Goal: Contribute content

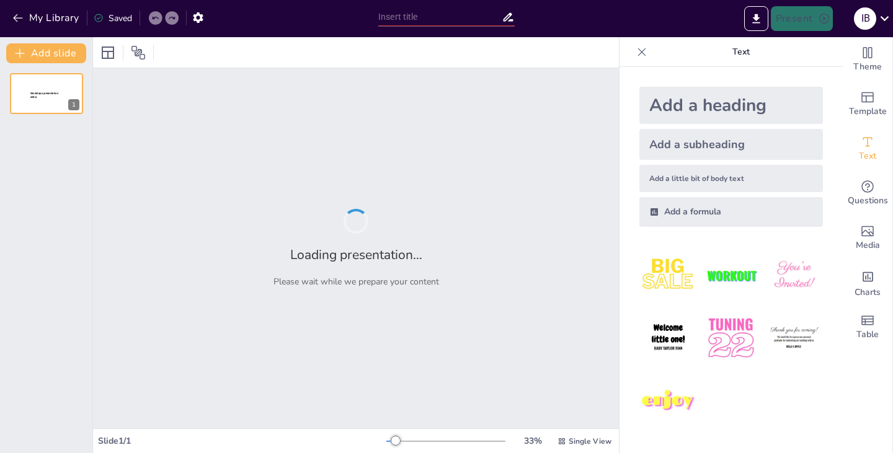
type input "Estrategias de Vinculación: Actividades y Convenios en el Grupo Educativo San […"
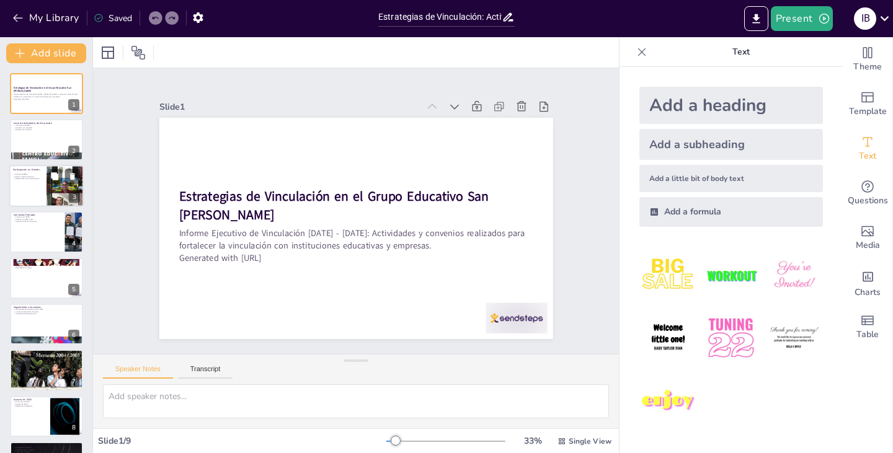
click at [60, 187] on div at bounding box center [65, 186] width 107 height 42
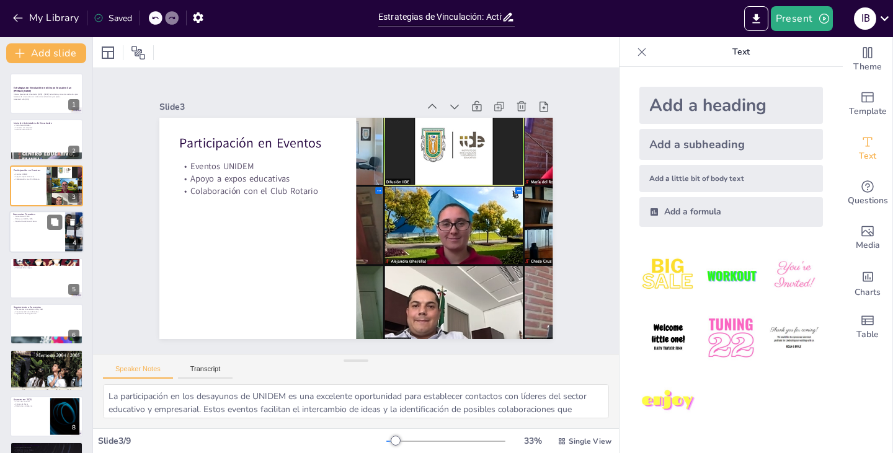
click at [70, 237] on div at bounding box center [74, 232] width 61 height 42
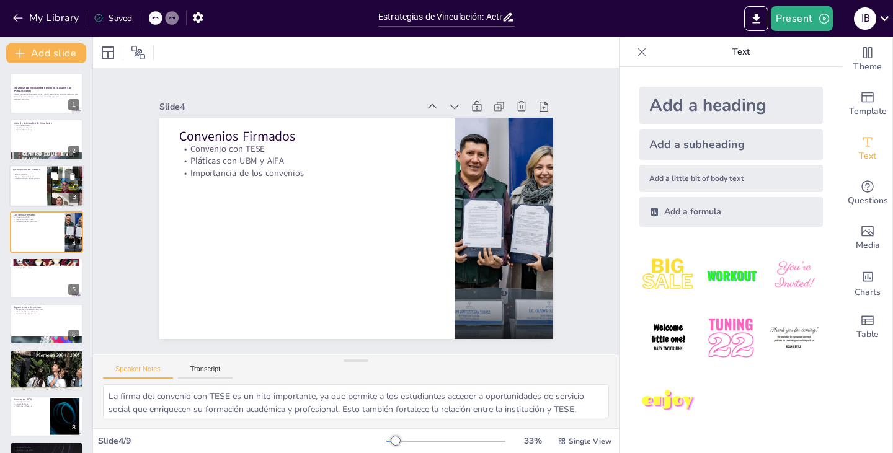
click at [26, 184] on div at bounding box center [46, 186] width 74 height 42
type textarea "La participación en los desayunos de UNIDEM es una excelente oportunidad para e…"
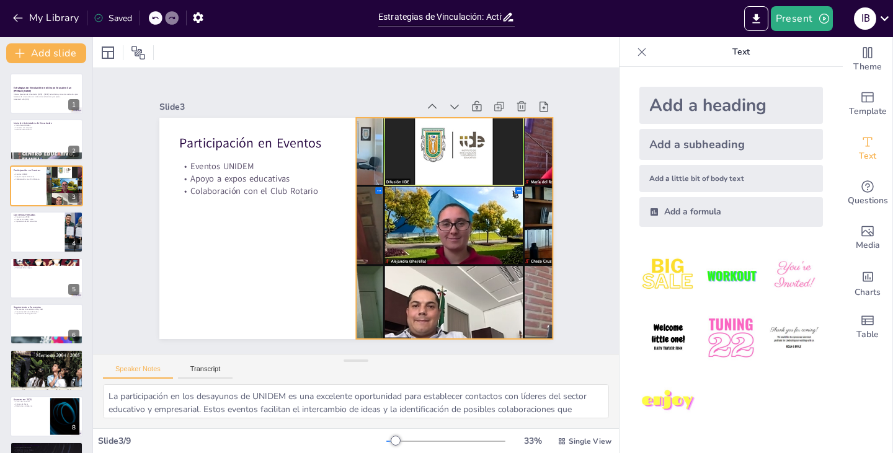
click at [432, 157] on div at bounding box center [259, 235] width 606 height 432
click at [490, 172] on icon at bounding box center [500, 182] width 21 height 21
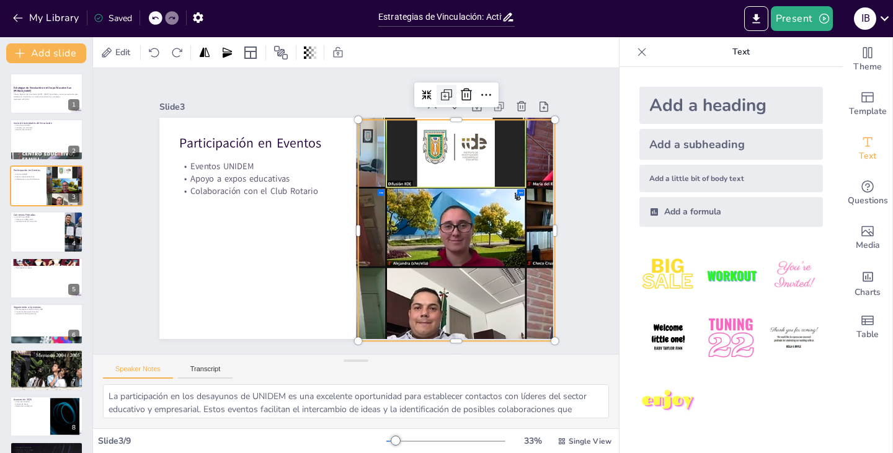
click at [476, 132] on icon at bounding box center [486, 142] width 20 height 20
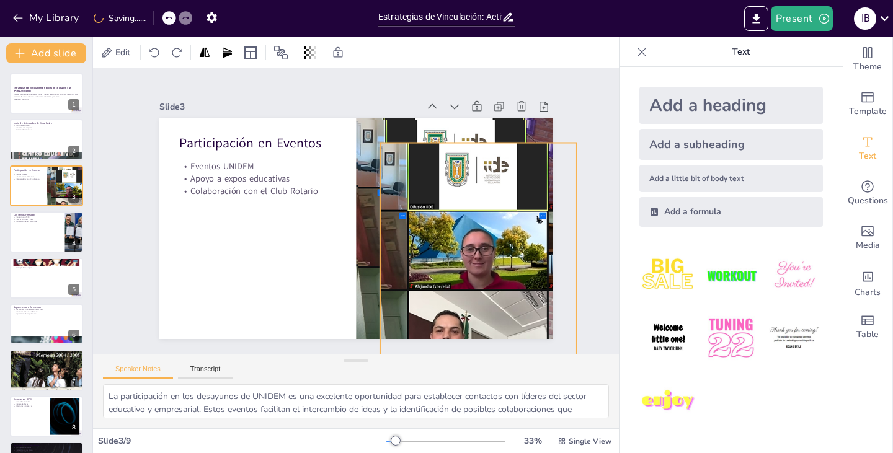
drag, startPoint x: 425, startPoint y: 138, endPoint x: 445, endPoint y: 154, distance: 25.6
click at [445, 154] on div at bounding box center [466, 278] width 599 height 334
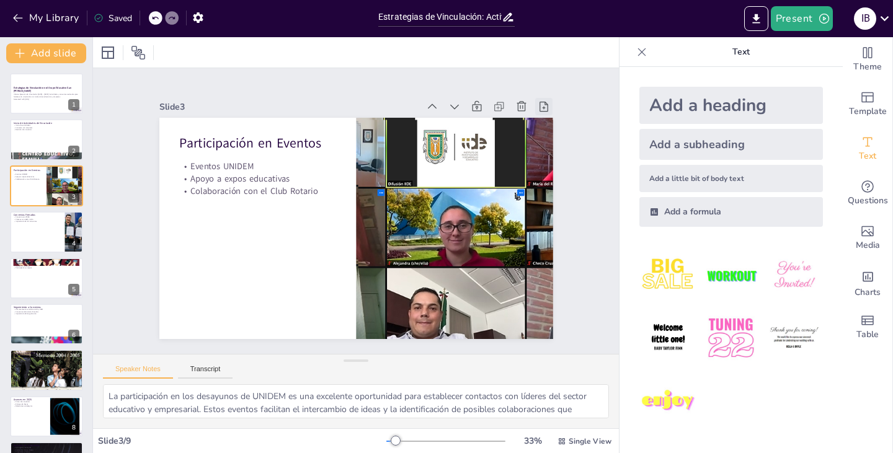
click at [551, 272] on icon at bounding box center [559, 280] width 17 height 17
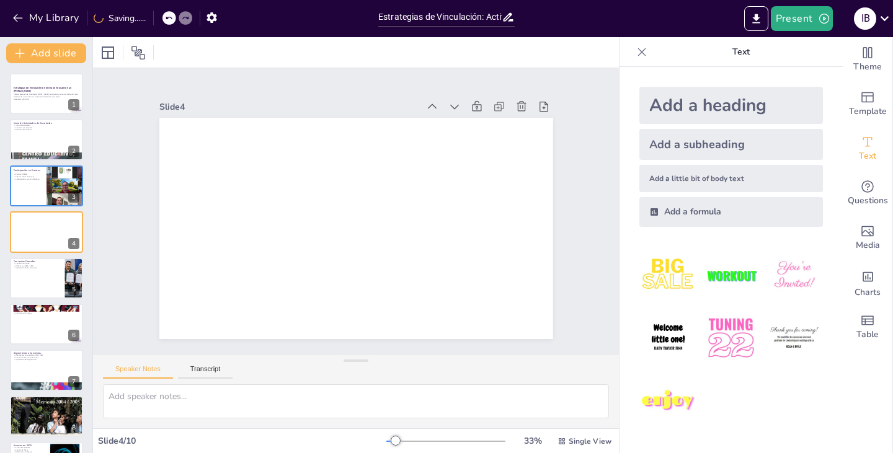
click at [179, 18] on div at bounding box center [186, 18] width 14 height 14
click at [156, 16] on icon at bounding box center [154, 17] width 7 height 7
type textarea "La participación en los desayunos de UNIDEM es una excelente oportunidad para e…"
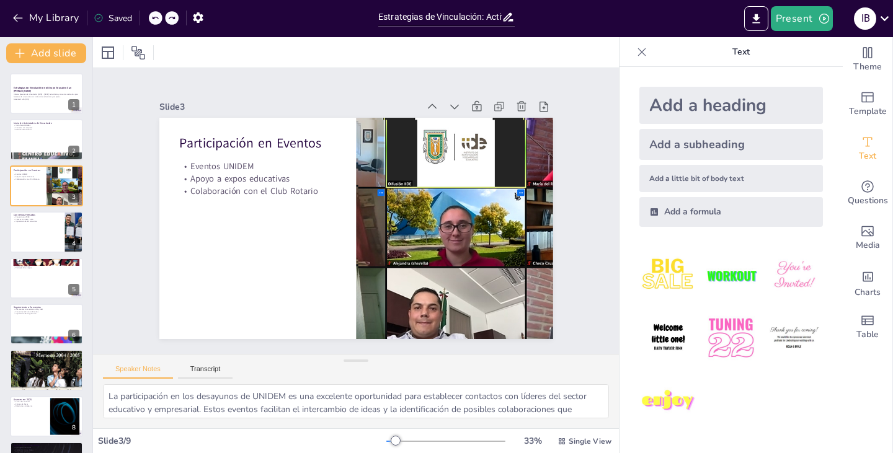
click at [714, 144] on div "Add a subheading" at bounding box center [731, 144] width 184 height 31
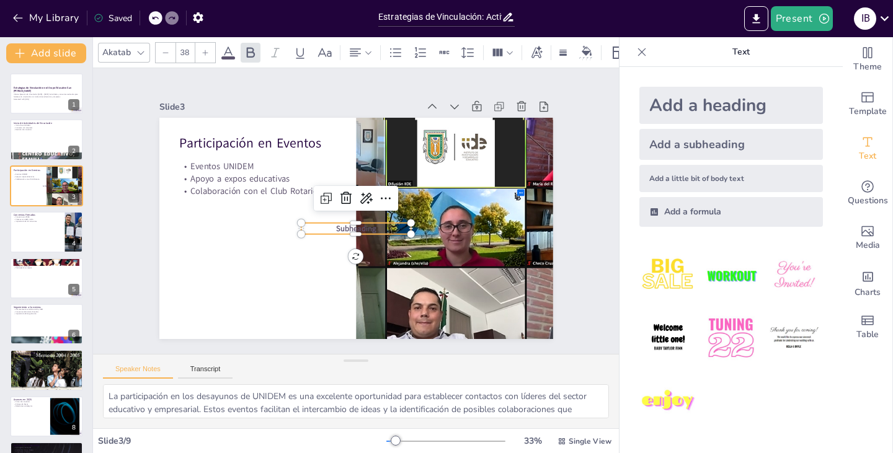
click at [154, 19] on icon at bounding box center [155, 18] width 6 height 3
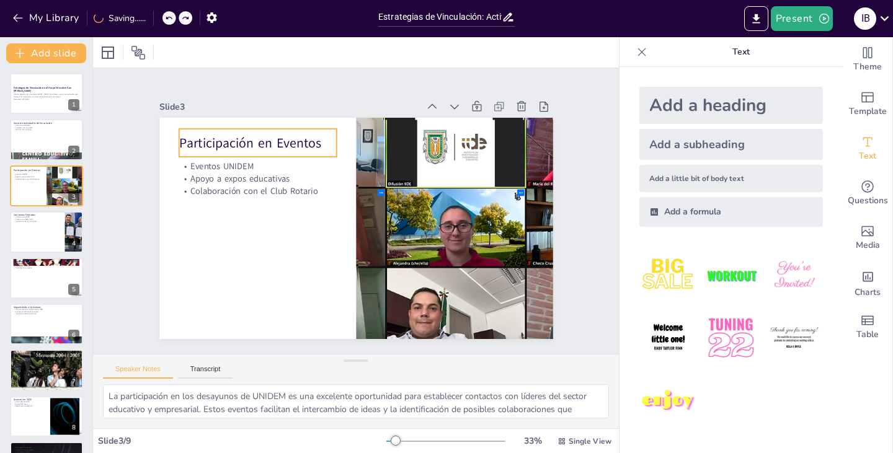
click at [267, 136] on p "Participación en Eventos" at bounding box center [305, 103] width 146 height 95
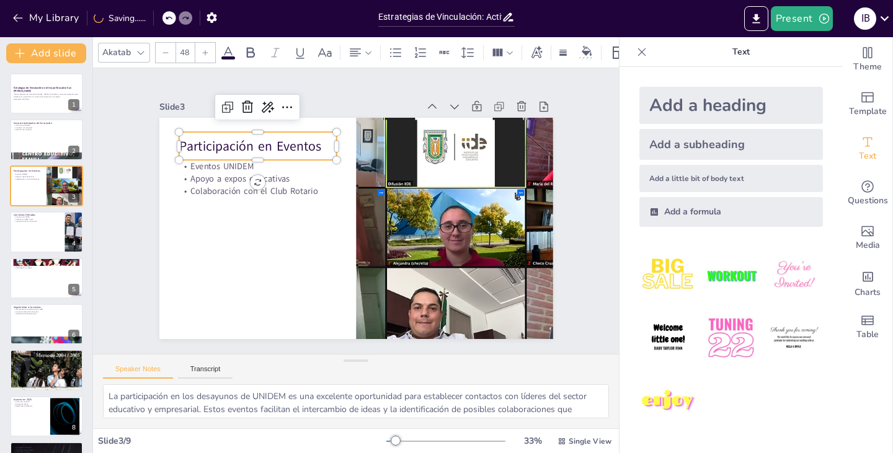
click at [728, 277] on img at bounding box center [731, 276] width 58 height 58
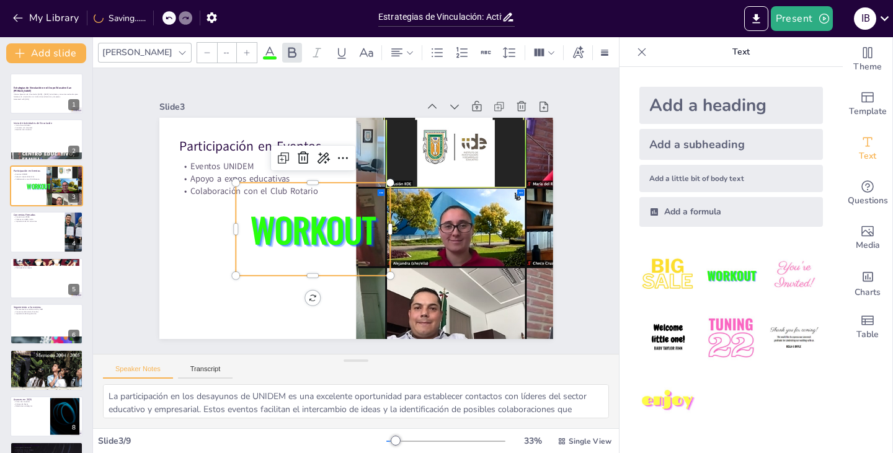
type input "162.7"
click at [156, 16] on icon at bounding box center [154, 17] width 7 height 7
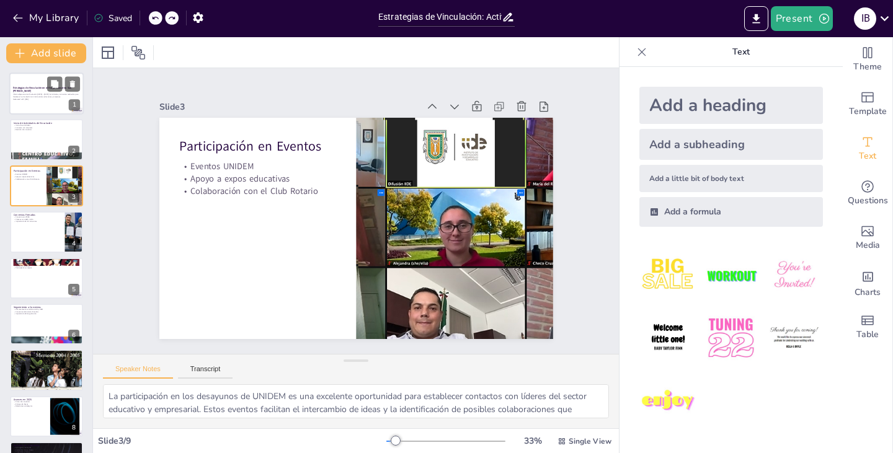
click at [35, 89] on strong "Estrategias de Vinculación en el Grupo Educativo San [PERSON_NAME]" at bounding box center [42, 89] width 59 height 7
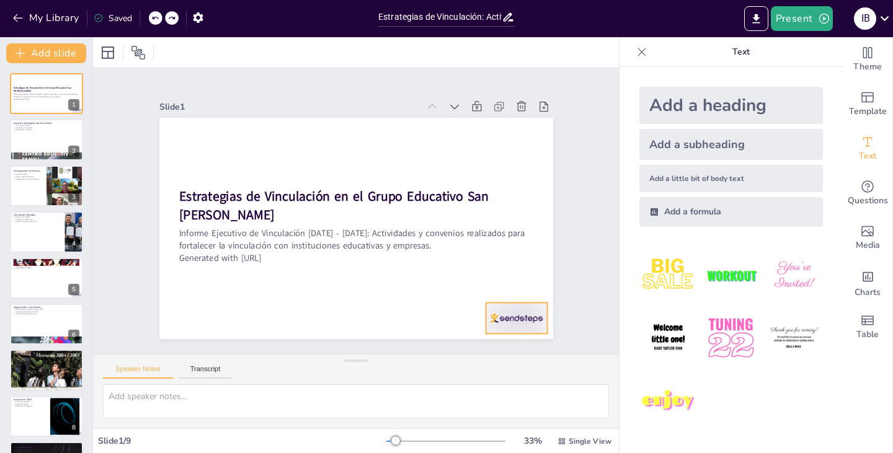
click at [503, 339] on div at bounding box center [475, 363] width 68 height 48
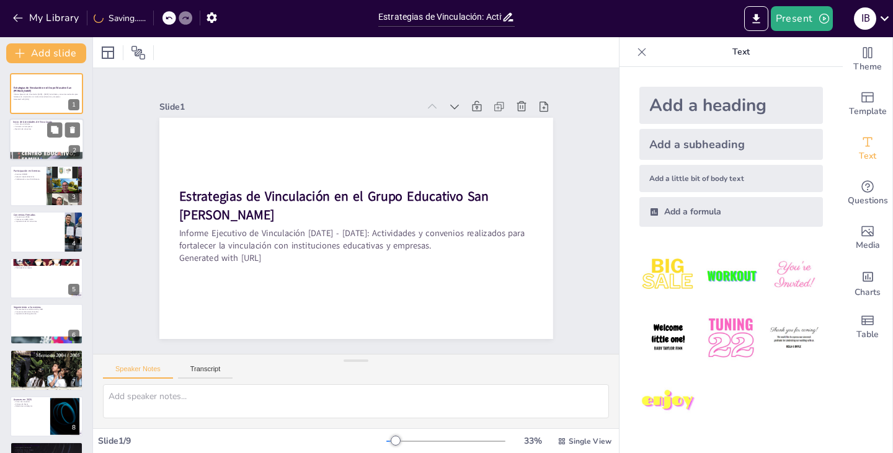
click at [33, 137] on div at bounding box center [46, 140] width 74 height 42
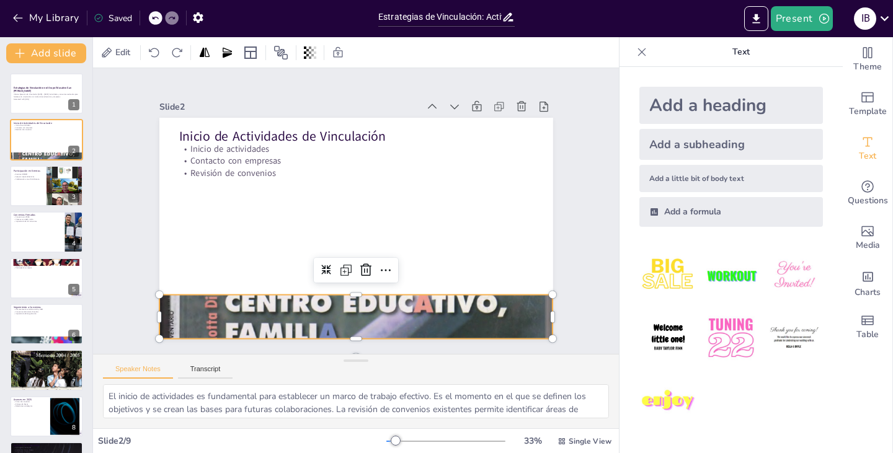
click at [254, 306] on div at bounding box center [258, 254] width 639 height 573
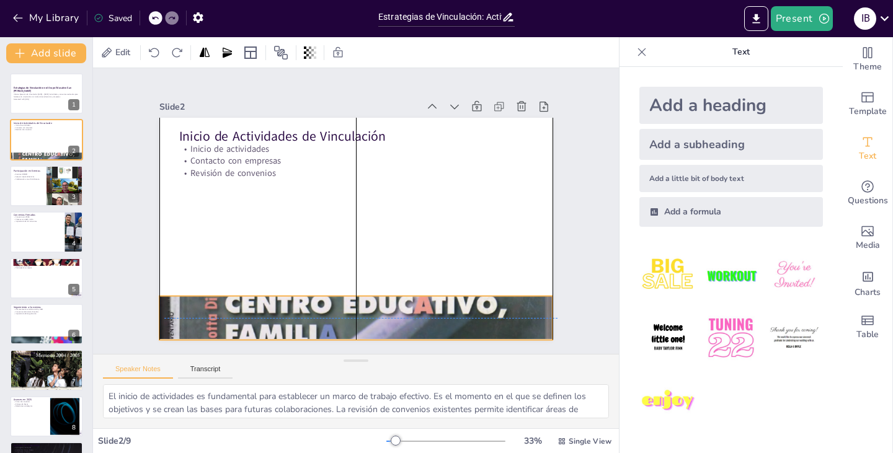
click at [259, 307] on div at bounding box center [323, 312] width 536 height 621
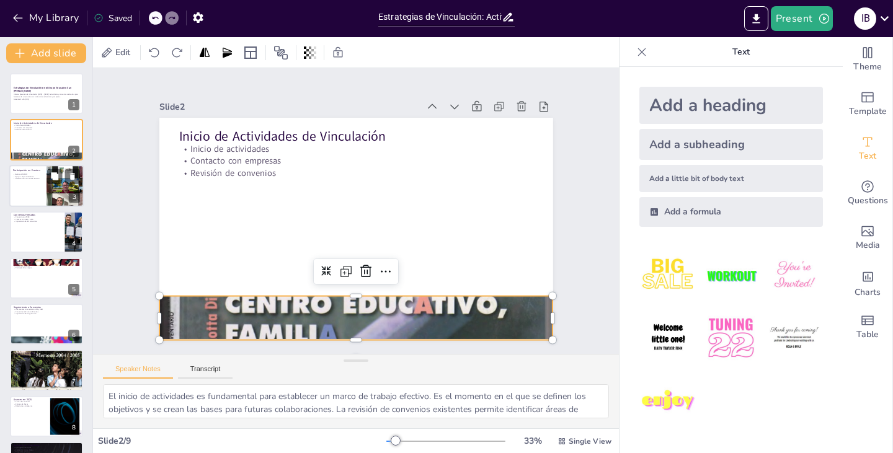
click at [32, 186] on div at bounding box center [46, 186] width 74 height 42
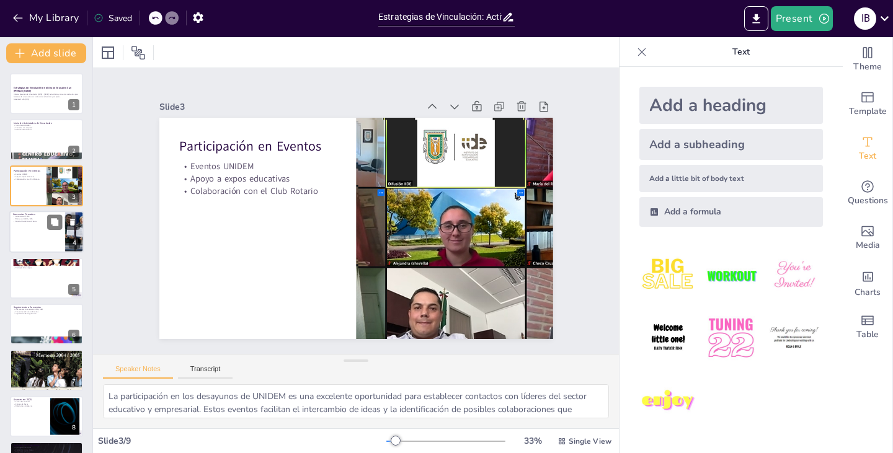
click at [32, 235] on div at bounding box center [46, 232] width 74 height 42
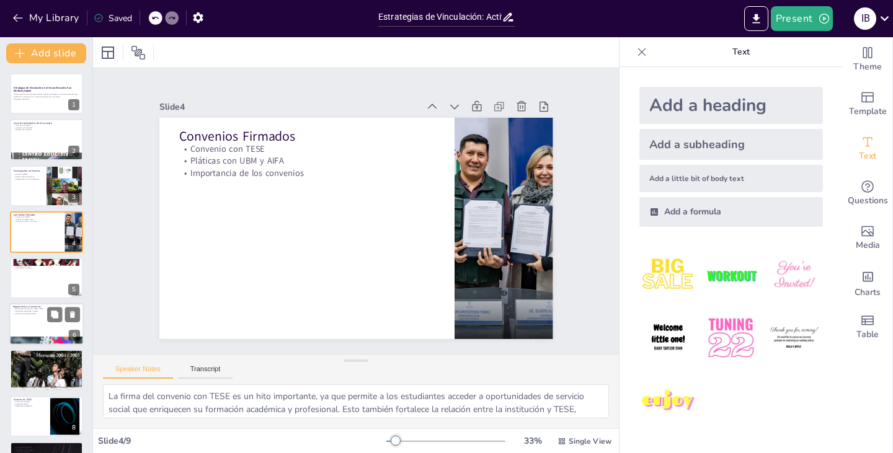
click at [35, 328] on div at bounding box center [46, 324] width 74 height 42
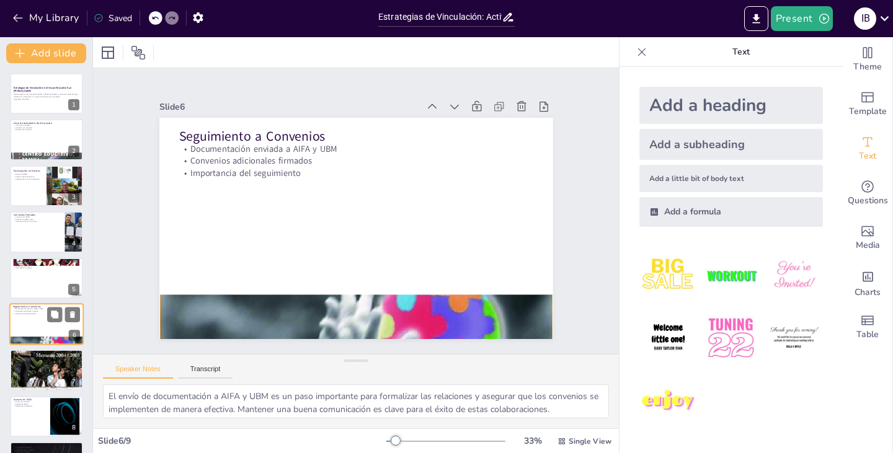
scroll to position [40, 0]
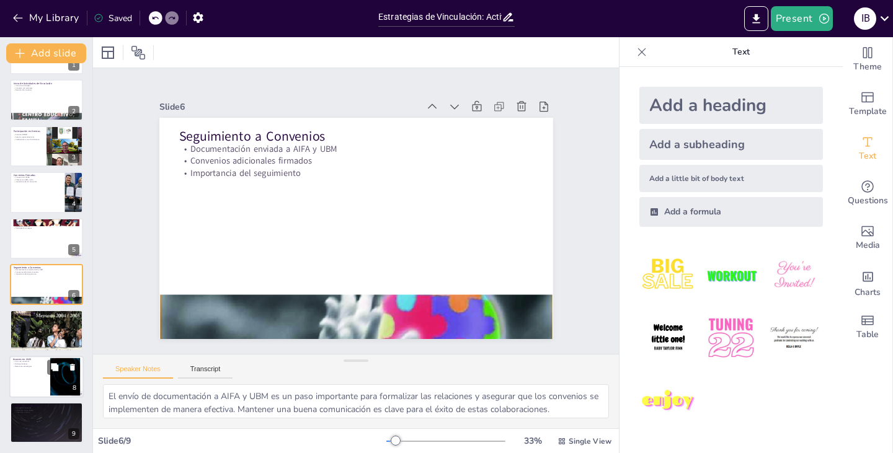
click at [27, 374] on div at bounding box center [46, 377] width 74 height 42
type textarea "La firma de convenios es un indicador clave del éxito en la vinculación. Estos …"
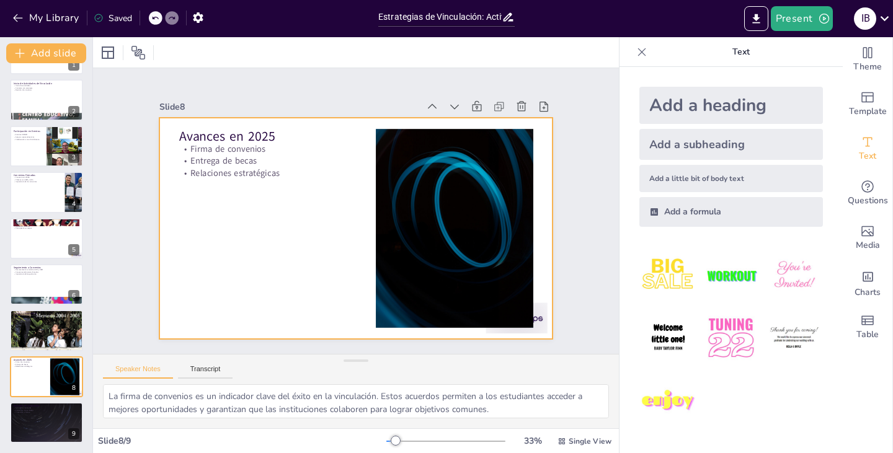
click at [219, 175] on div at bounding box center [343, 222] width 428 height 441
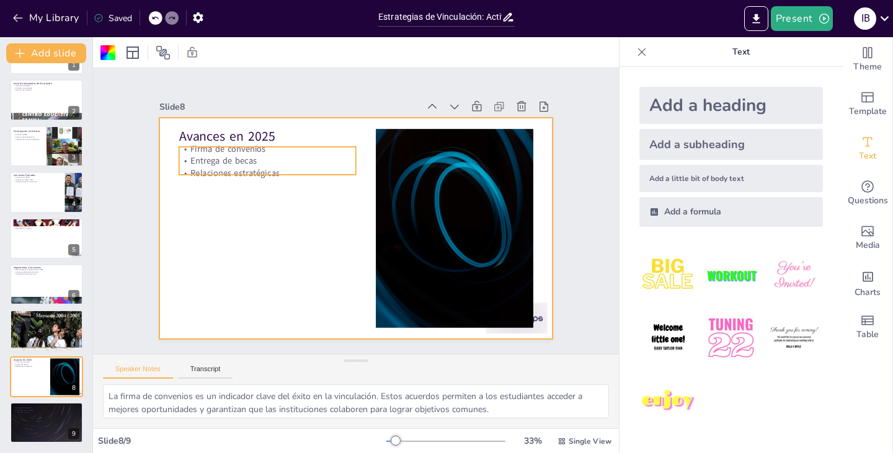
click at [217, 156] on p "Entrega de becas" at bounding box center [279, 143] width 175 height 49
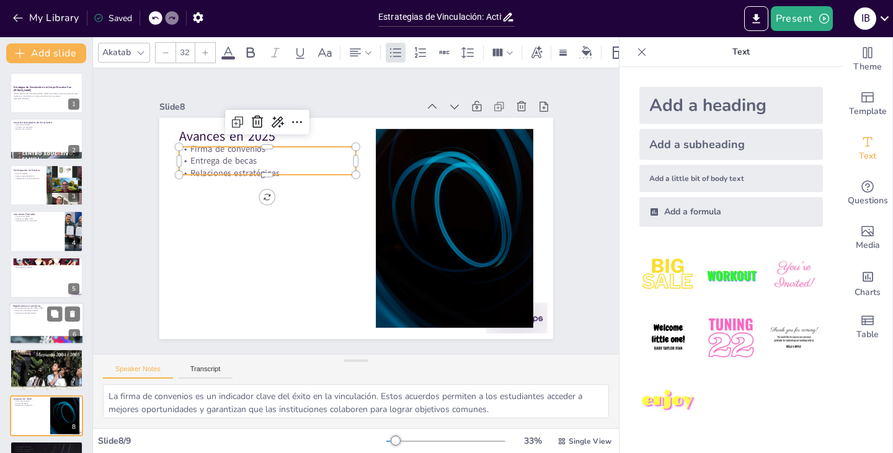
scroll to position [0, 0]
click at [49, 99] on p "Generated with [URL]" at bounding box center [46, 99] width 67 height 2
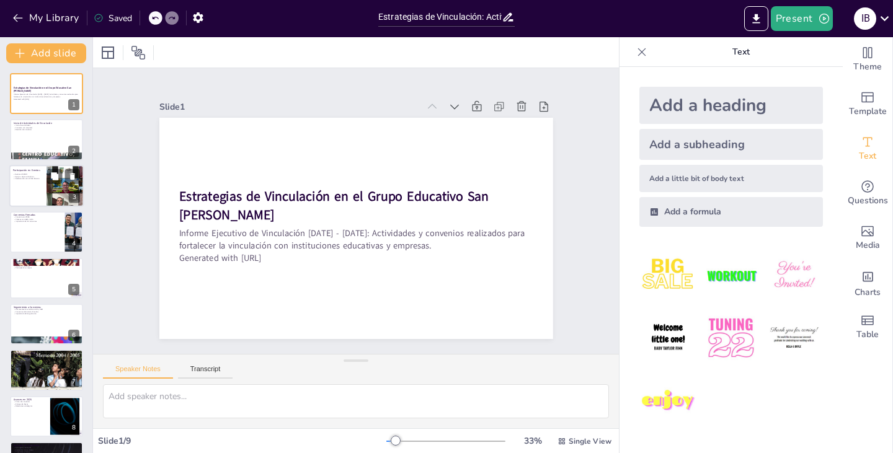
click at [28, 171] on p "Participación en Eventos" at bounding box center [28, 171] width 30 height 4
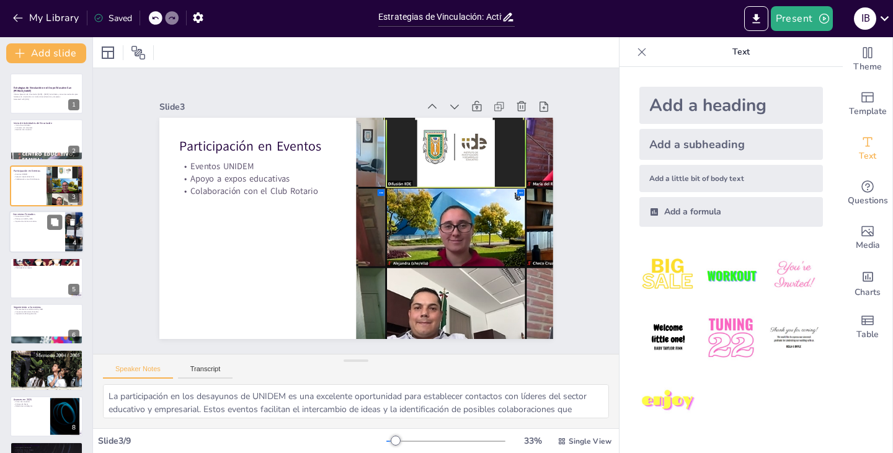
click at [30, 239] on div at bounding box center [46, 232] width 74 height 42
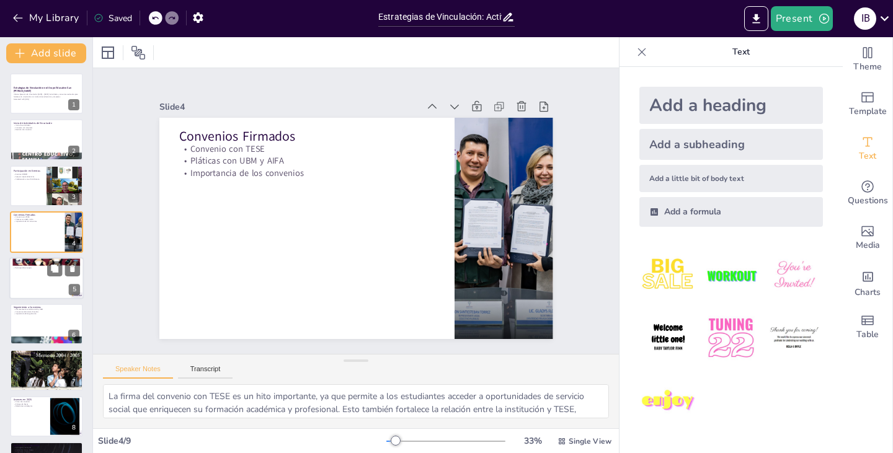
click at [30, 282] on div at bounding box center [46, 278] width 74 height 42
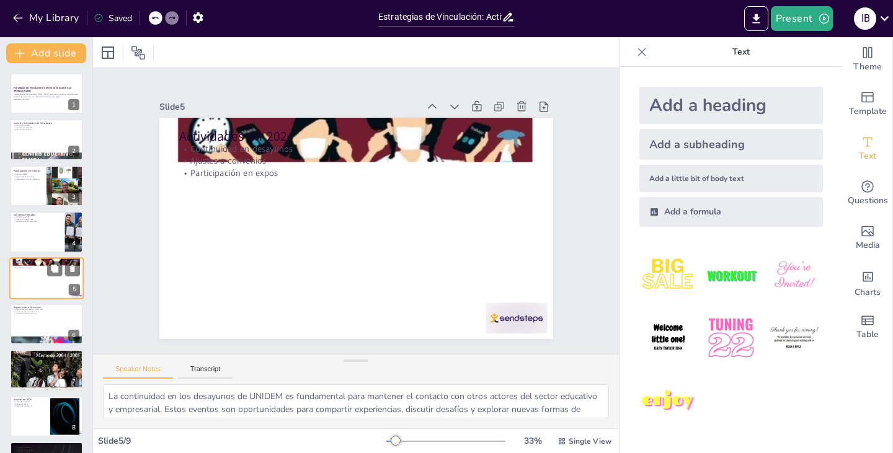
scroll to position [20, 0]
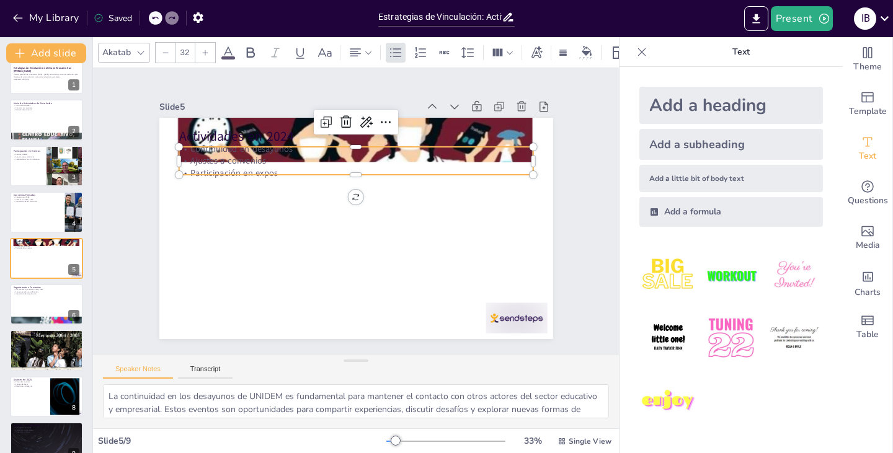
click at [222, 168] on p "Participación en expos" at bounding box center [363, 174] width 349 height 86
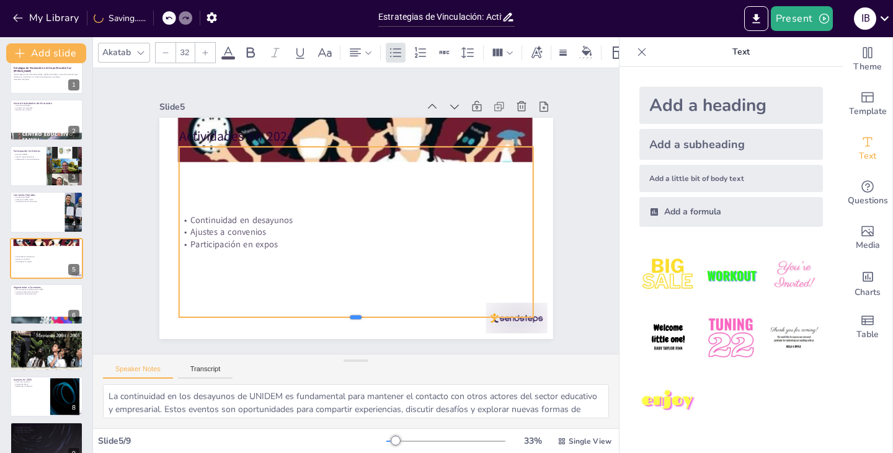
drag, startPoint x: 347, startPoint y: 170, endPoint x: 361, endPoint y: 312, distance: 143.3
click at [361, 312] on div at bounding box center [290, 301] width 292 height 216
click at [22, 303] on div at bounding box center [46, 304] width 74 height 42
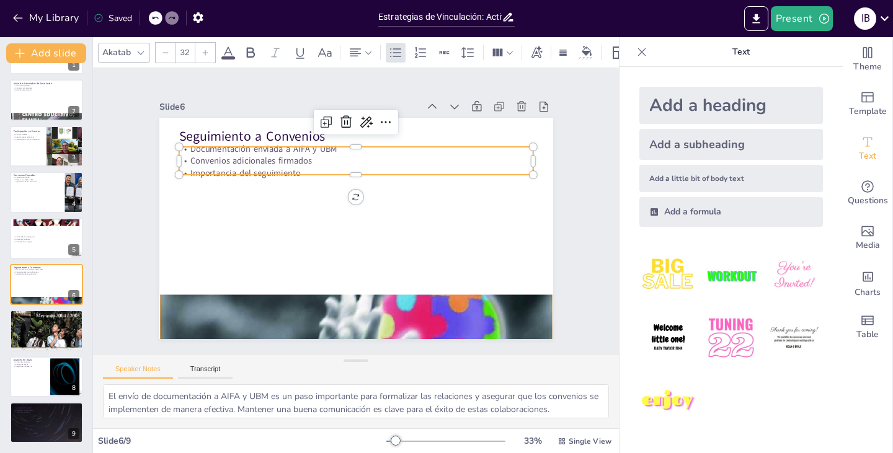
click at [254, 157] on p "Convenios adicionales firmados" at bounding box center [380, 168] width 313 height 188
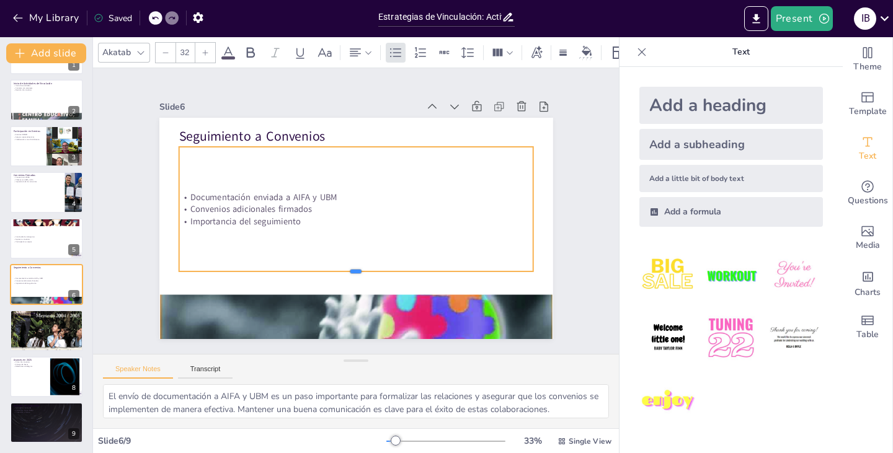
drag, startPoint x: 349, startPoint y: 171, endPoint x: 349, endPoint y: 268, distance: 97.3
click at [349, 268] on div at bounding box center [329, 271] width 327 height 153
click at [33, 334] on div at bounding box center [46, 331] width 74 height 97
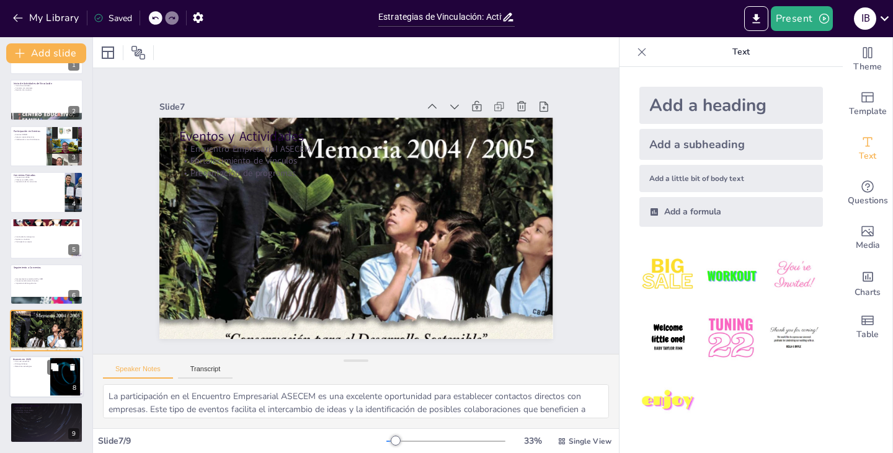
click at [19, 379] on div at bounding box center [46, 377] width 74 height 42
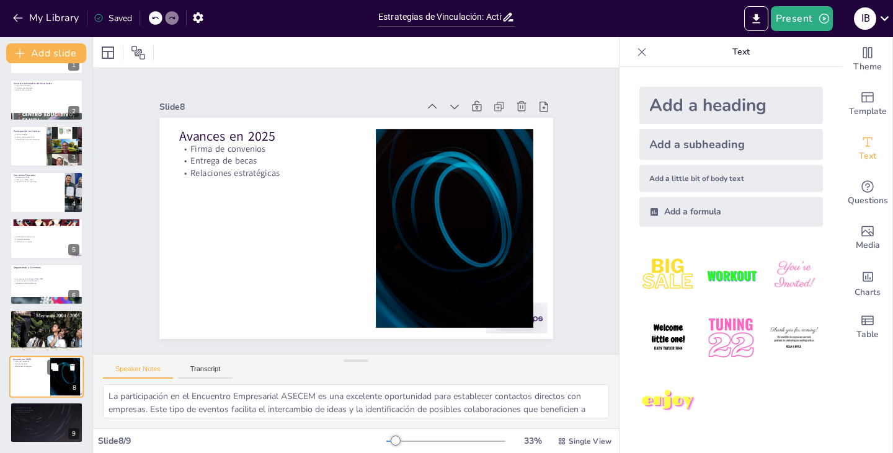
type textarea "La firma de convenios es un indicador clave del éxito en la vinculación. Estos …"
click at [22, 18] on icon "button" at bounding box center [17, 18] width 9 height 8
